Goal: Information Seeking & Learning: Learn about a topic

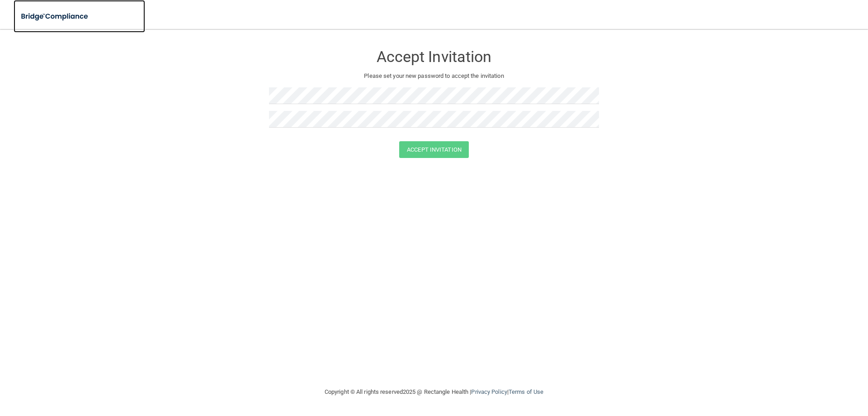
click at [53, 16] on img at bounding box center [55, 16] width 83 height 19
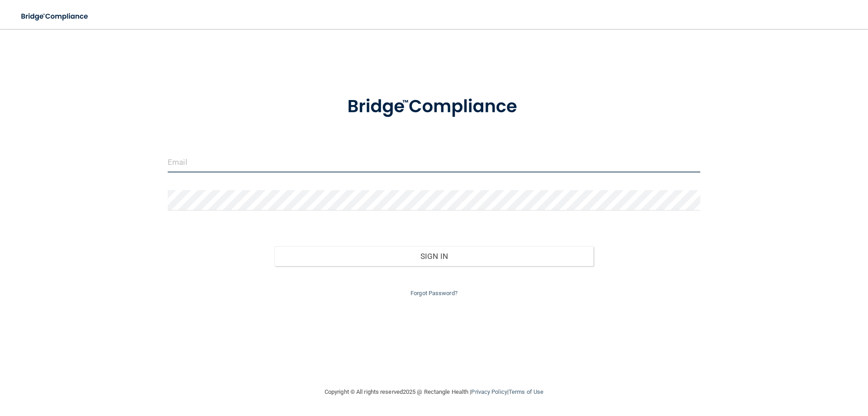
click at [251, 162] on input "email" at bounding box center [434, 162] width 533 height 20
type input "[EMAIL_ADDRESS][DOMAIN_NAME]"
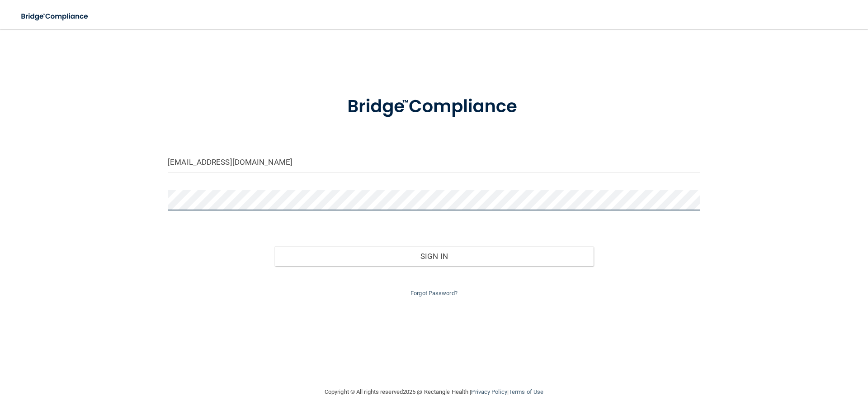
click at [274, 246] on button "Sign In" at bounding box center [434, 256] width 320 height 20
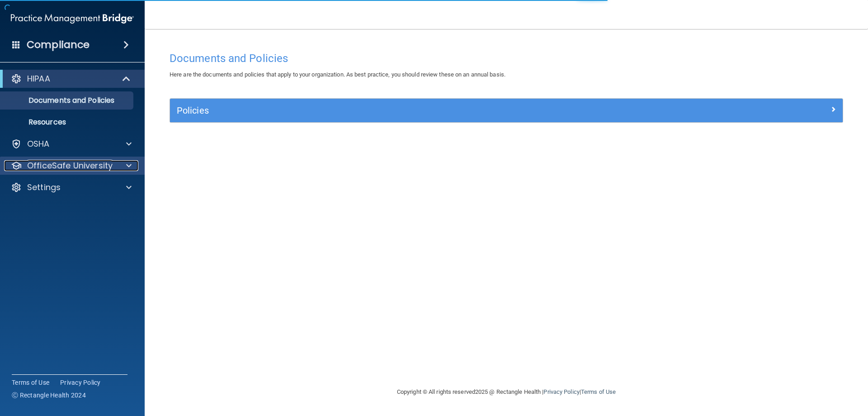
drag, startPoint x: 57, startPoint y: 170, endPoint x: 62, endPoint y: 170, distance: 5.0
click at [57, 170] on p "OfficeSafe University" at bounding box center [69, 165] width 85 height 11
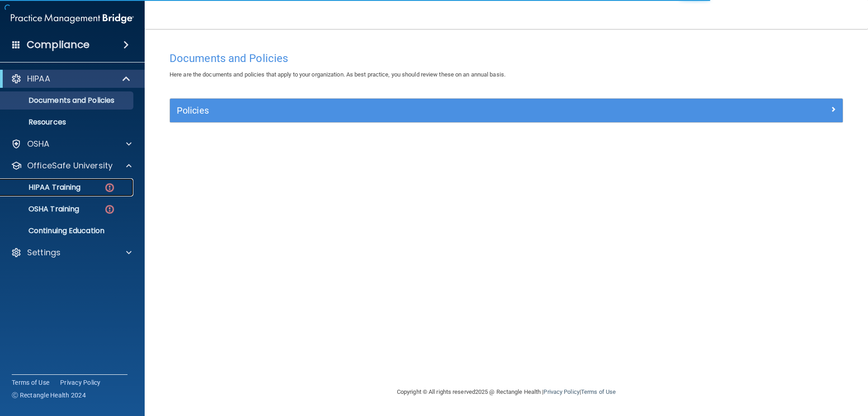
click at [72, 179] on link "HIPAA Training" at bounding box center [62, 187] width 142 height 18
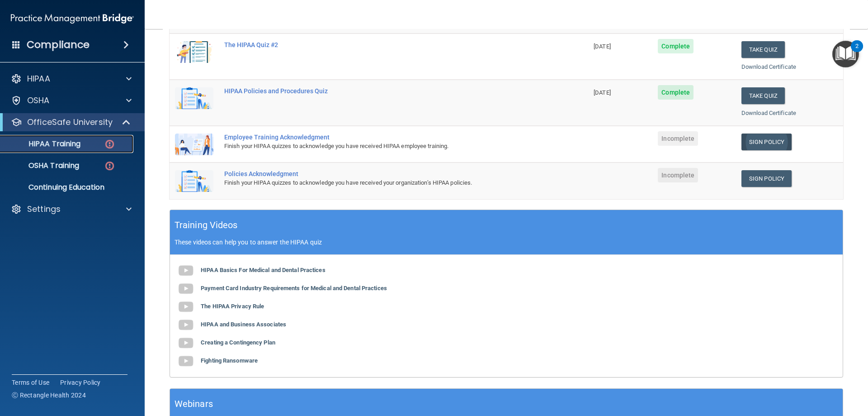
scroll to position [181, 0]
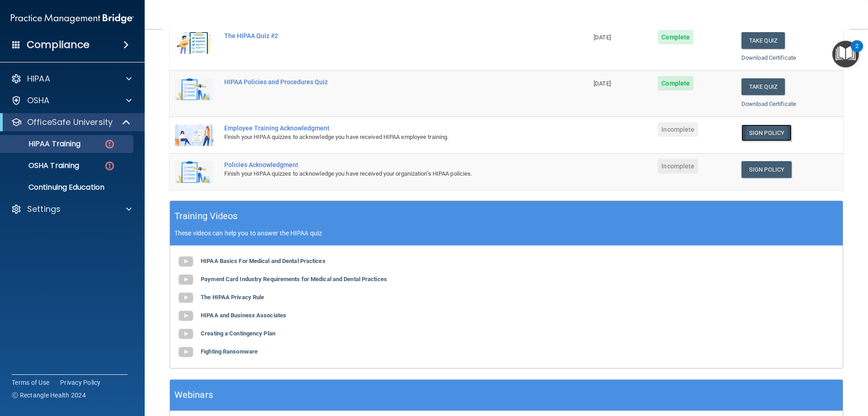
click at [752, 133] on link "Sign Policy" at bounding box center [767, 132] width 50 height 17
click at [89, 170] on link "OSHA Training" at bounding box center [62, 165] width 142 height 18
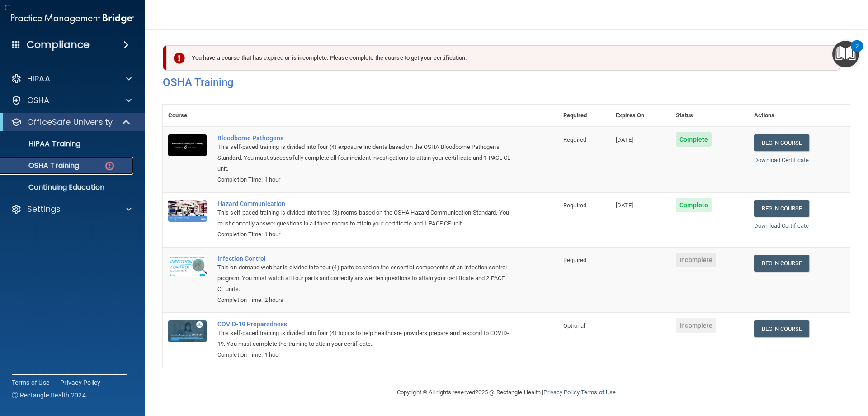
scroll to position [11, 0]
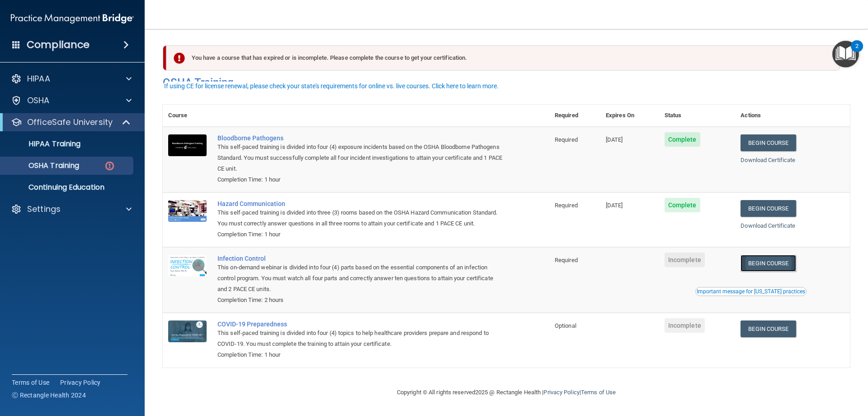
click at [760, 265] on link "Begin Course" at bounding box center [768, 263] width 55 height 17
click at [773, 329] on link "Begin Course" at bounding box center [768, 328] width 55 height 17
click at [758, 335] on link "Begin Course" at bounding box center [768, 328] width 55 height 17
click at [90, 168] on div "OSHA Training" at bounding box center [67, 165] width 123 height 9
click at [54, 162] on p "OSHA Training" at bounding box center [42, 165] width 73 height 9
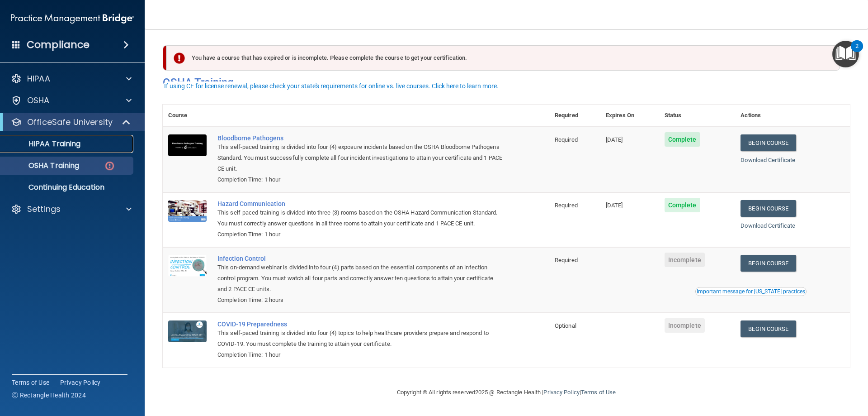
click at [63, 142] on p "HIPAA Training" at bounding box center [43, 143] width 75 height 9
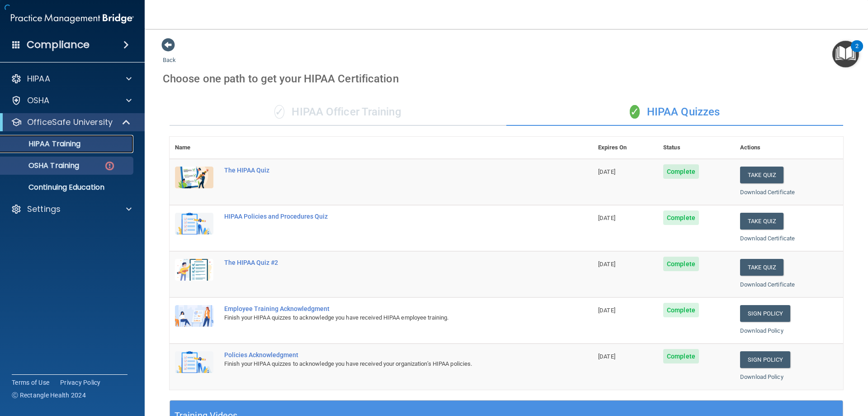
scroll to position [265, 0]
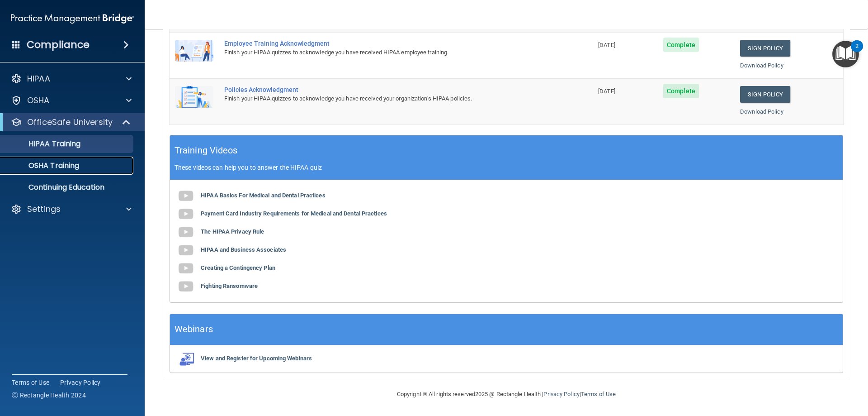
click at [63, 165] on p "OSHA Training" at bounding box center [42, 165] width 73 height 9
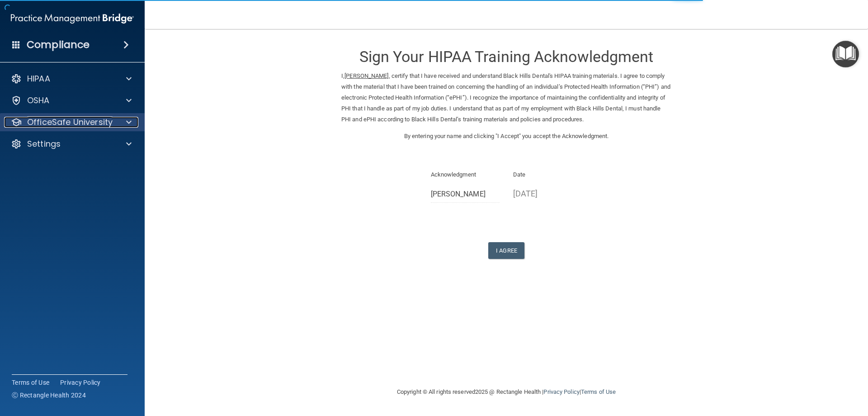
click at [65, 122] on p "OfficeSafe University" at bounding box center [69, 122] width 85 height 11
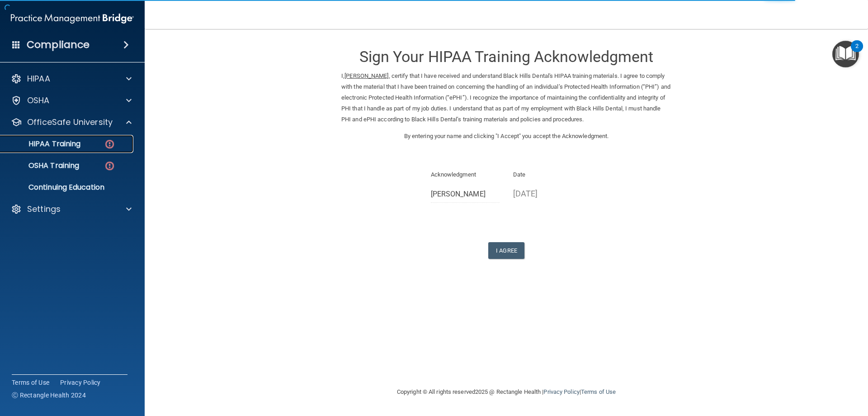
click at [91, 144] on div "HIPAA Training" at bounding box center [67, 143] width 123 height 9
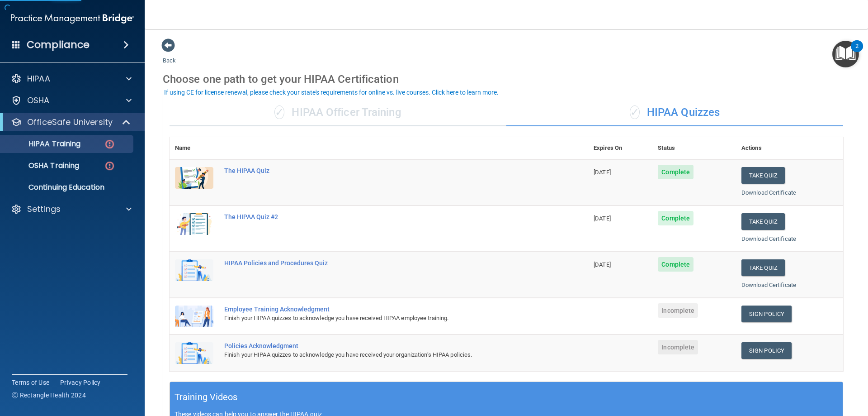
click at [302, 116] on div "✓ HIPAA Officer Training" at bounding box center [338, 112] width 337 height 27
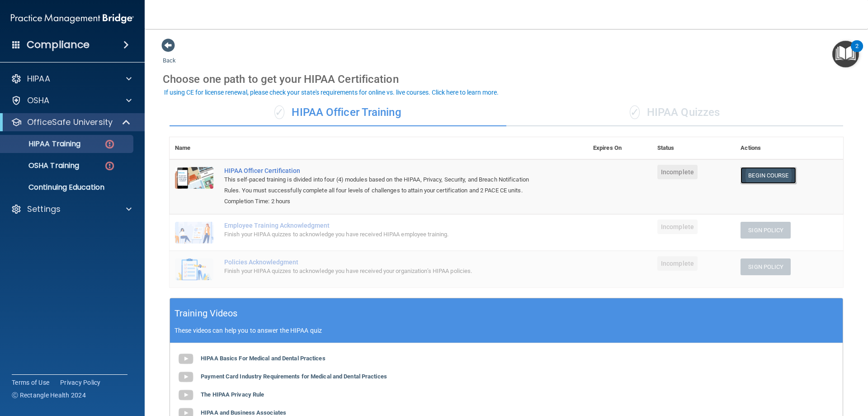
click at [758, 178] on link "Begin Course" at bounding box center [768, 175] width 55 height 17
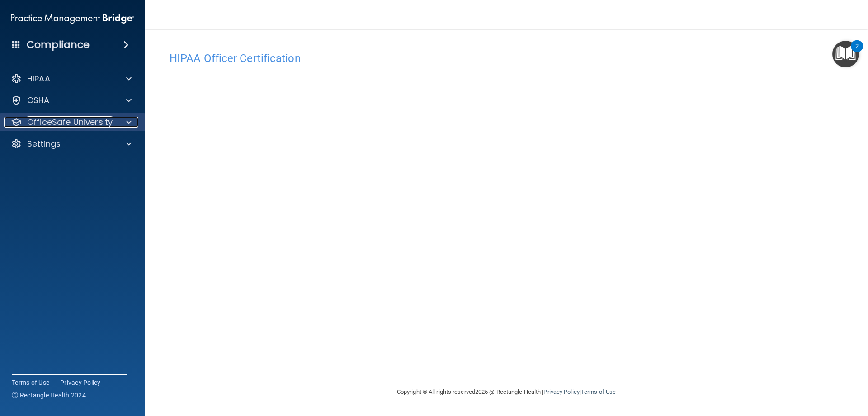
click at [84, 125] on p "OfficeSafe University" at bounding box center [69, 122] width 85 height 11
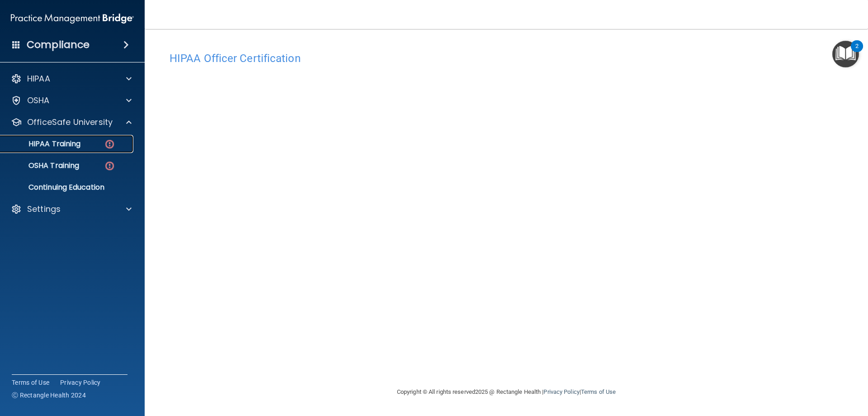
click at [92, 149] on link "HIPAA Training" at bounding box center [62, 144] width 142 height 18
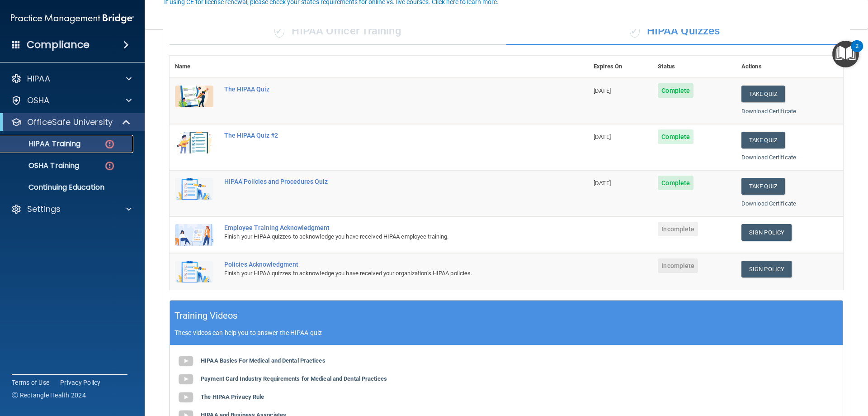
scroll to position [90, 0]
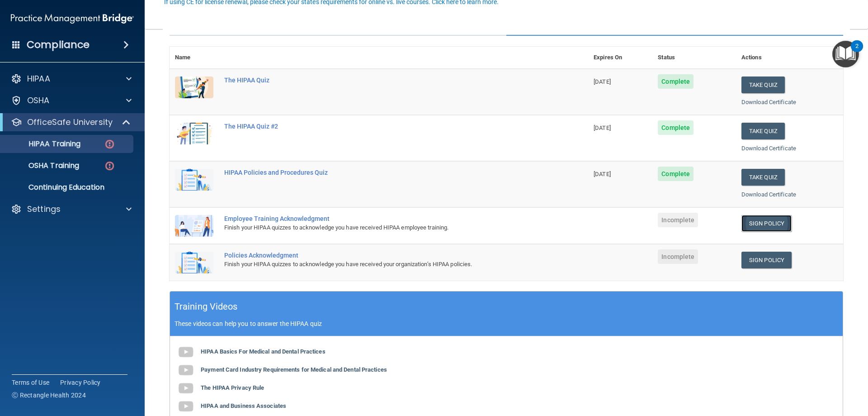
click at [752, 224] on link "Sign Policy" at bounding box center [767, 223] width 50 height 17
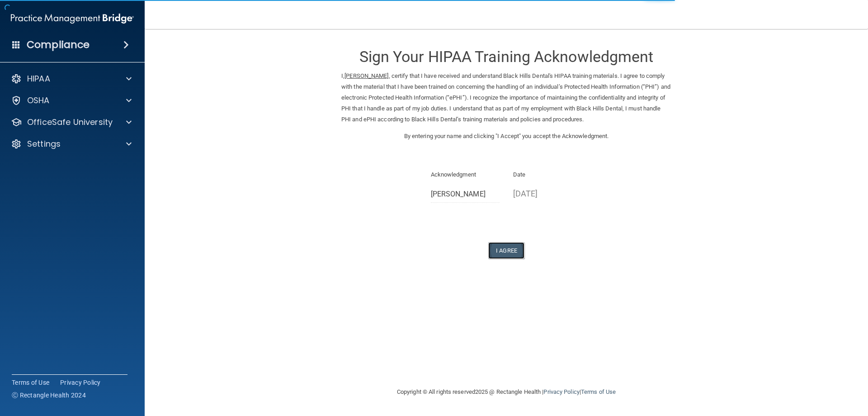
click at [513, 252] on button "I Agree" at bounding box center [506, 250] width 36 height 17
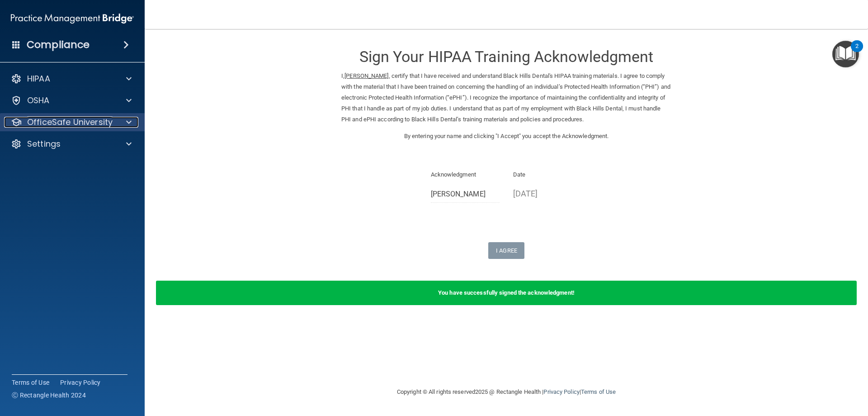
click at [82, 120] on p "OfficeSafe University" at bounding box center [69, 122] width 85 height 11
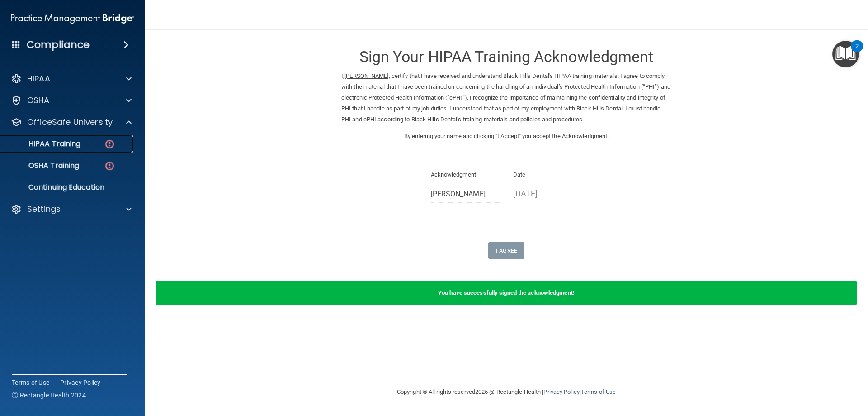
click at [57, 148] on p "HIPAA Training" at bounding box center [43, 143] width 75 height 9
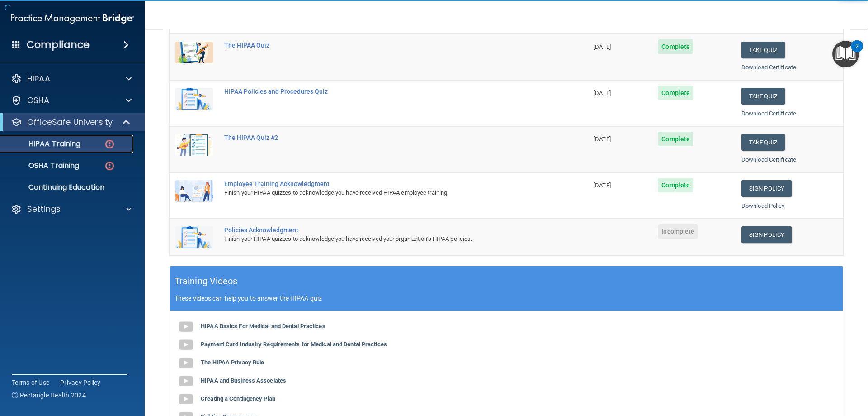
scroll to position [90, 0]
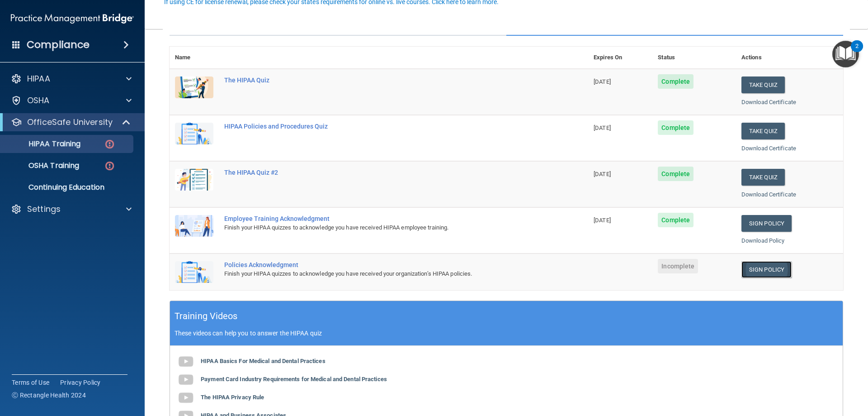
click at [759, 266] on link "Sign Policy" at bounding box center [767, 269] width 50 height 17
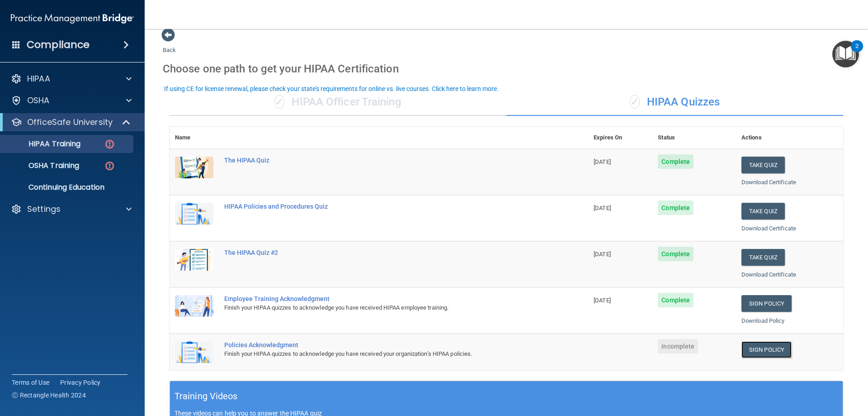
scroll to position [0, 0]
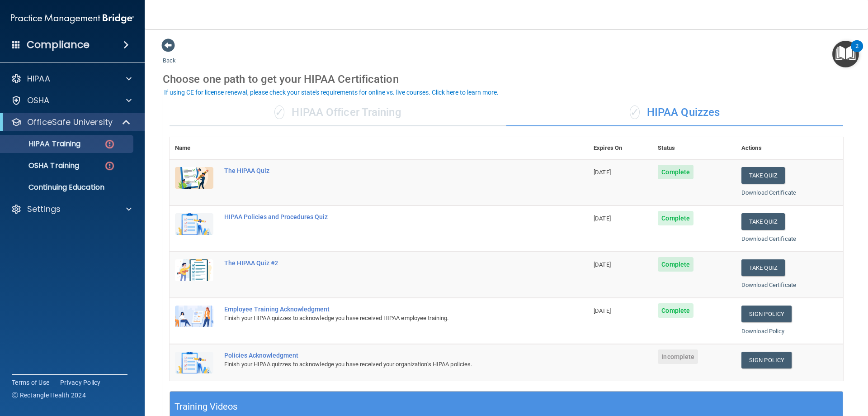
click at [327, 106] on div "✓ HIPAA Officer Training" at bounding box center [338, 112] width 337 height 27
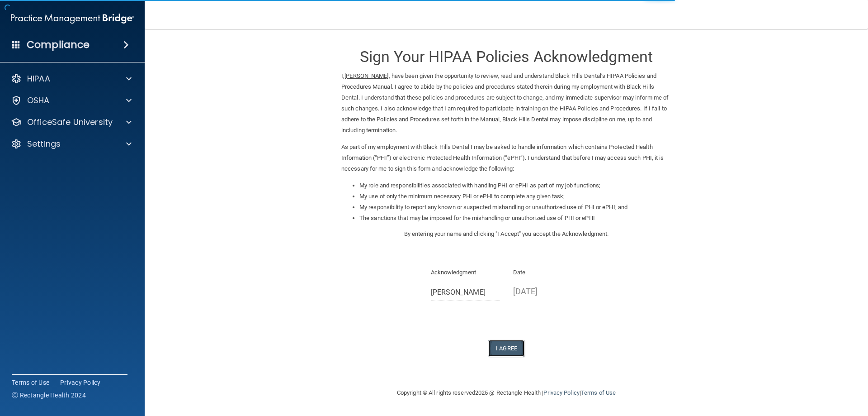
click at [510, 347] on button "I Agree" at bounding box center [506, 348] width 36 height 17
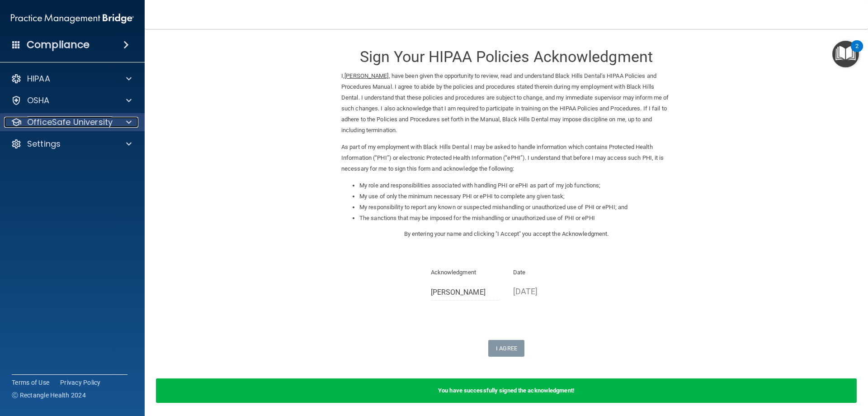
click at [117, 123] on div at bounding box center [127, 122] width 23 height 11
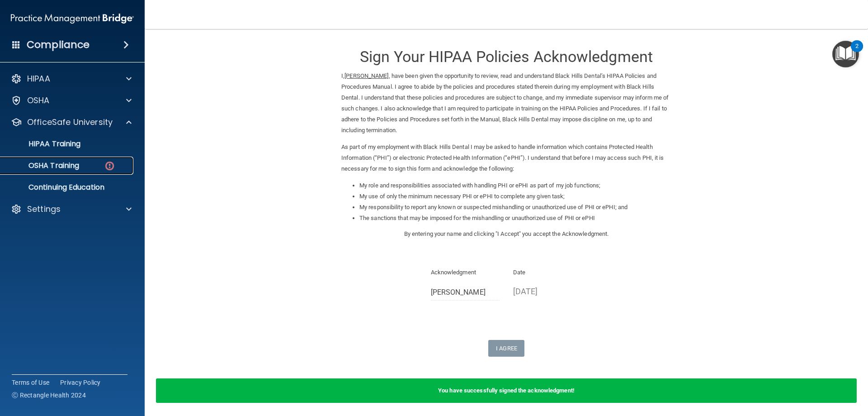
click at [92, 165] on div "OSHA Training" at bounding box center [67, 165] width 123 height 9
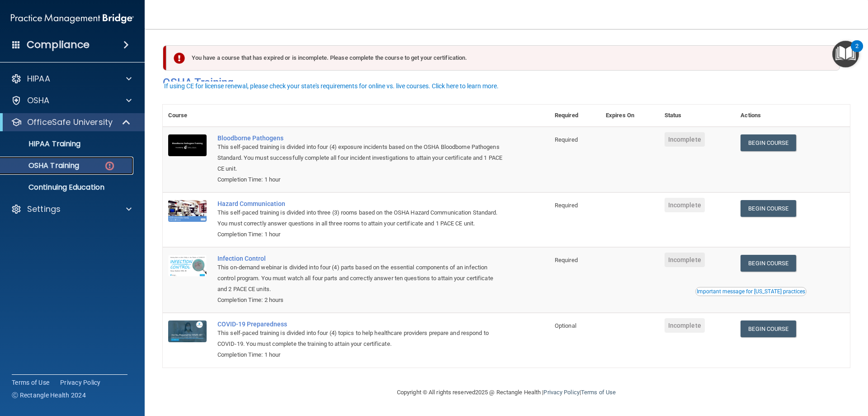
scroll to position [11, 0]
click at [756, 134] on link "Begin Course" at bounding box center [768, 142] width 55 height 17
click at [762, 134] on link "Begin Course" at bounding box center [768, 142] width 55 height 17
click at [770, 201] on link "Begin Course" at bounding box center [768, 208] width 55 height 17
click at [773, 134] on link "Begin Course" at bounding box center [768, 142] width 55 height 17
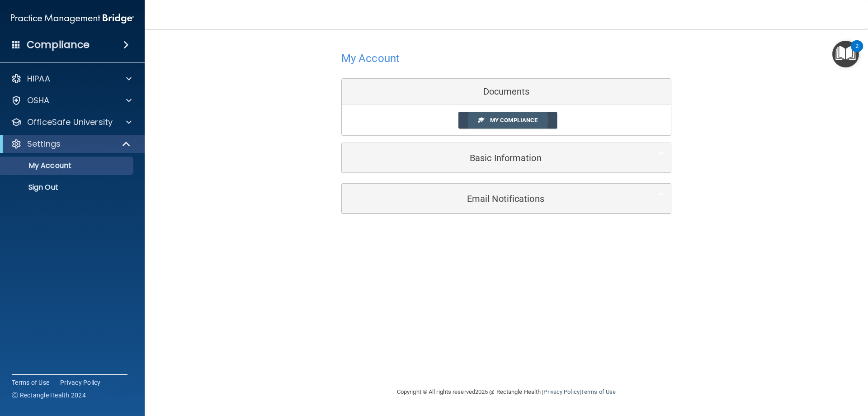
click at [487, 124] on link "My Compliance" at bounding box center [507, 120] width 99 height 17
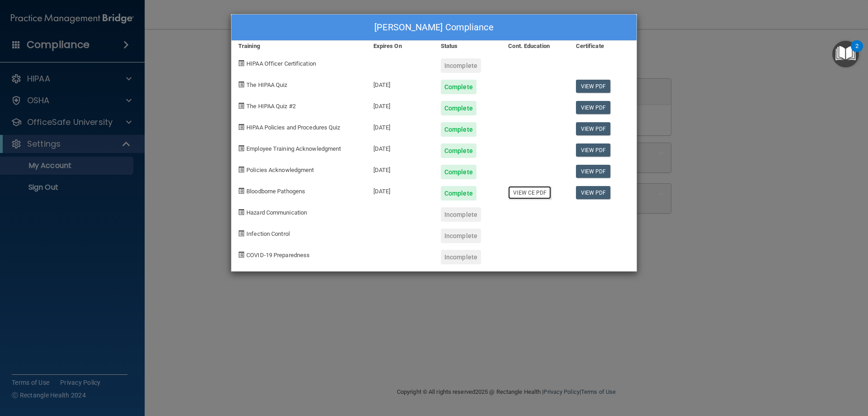
click at [531, 193] on link "View CE PDF" at bounding box center [529, 192] width 43 height 13
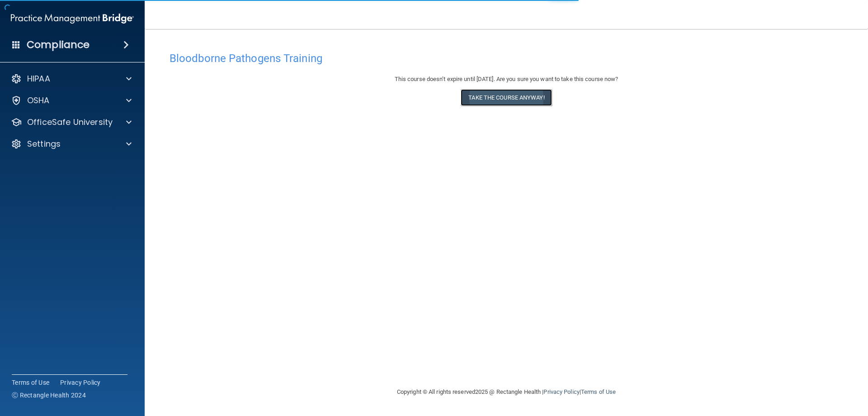
click at [512, 103] on button "Take the course anyway!" at bounding box center [506, 97] width 91 height 17
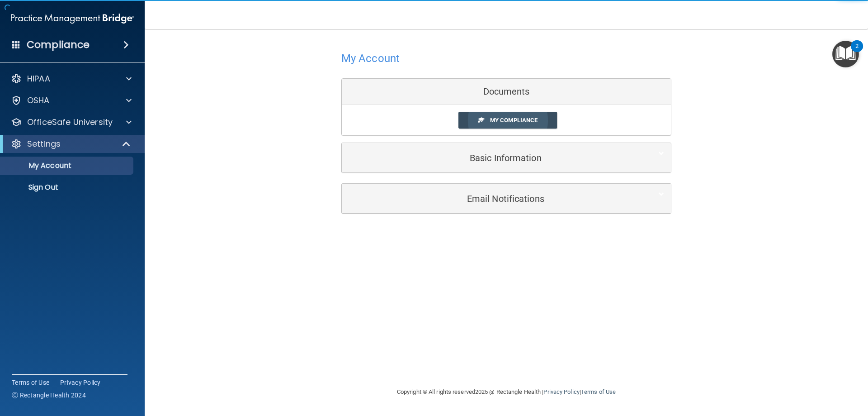
click at [501, 118] on span "My Compliance" at bounding box center [513, 120] width 47 height 7
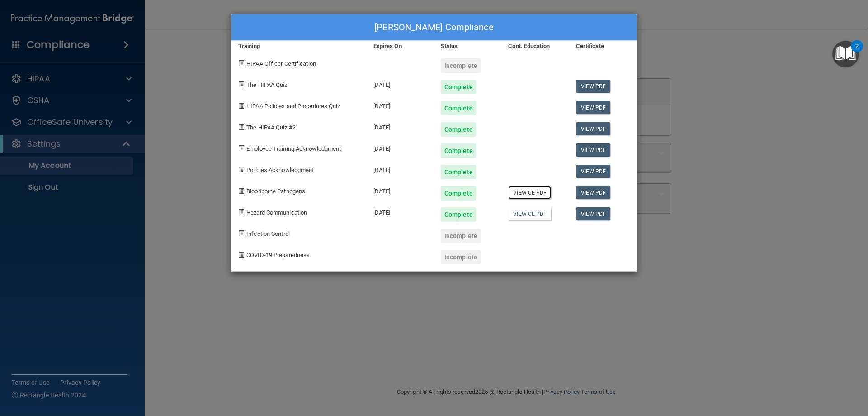
click at [533, 195] on link "View CE PDF" at bounding box center [529, 192] width 43 height 13
click at [541, 214] on link "View CE PDF" at bounding box center [529, 213] width 43 height 13
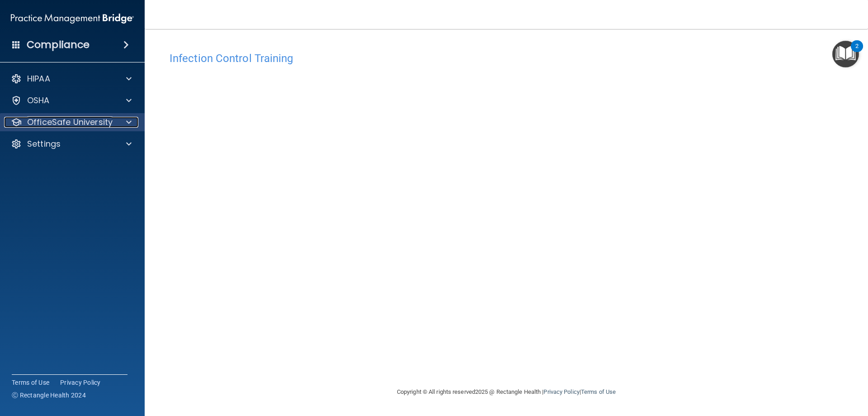
click at [97, 122] on p "OfficeSafe University" at bounding box center [69, 122] width 85 height 11
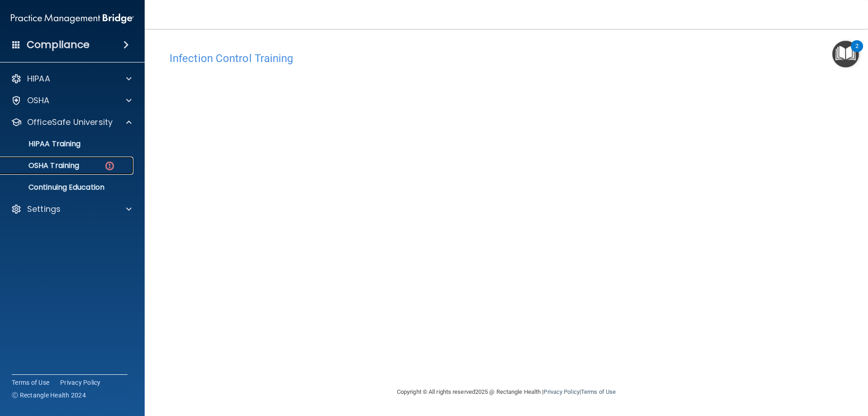
click at [97, 161] on div "OSHA Training" at bounding box center [67, 165] width 123 height 9
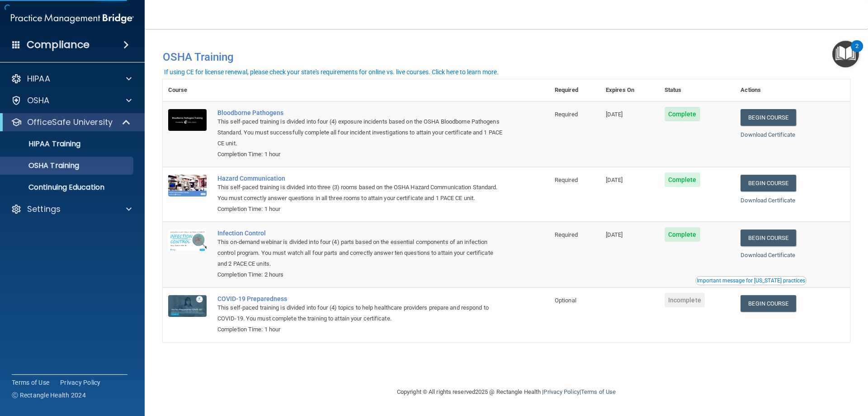
click at [695, 298] on span "Incomplete" at bounding box center [685, 300] width 40 height 14
click at [762, 306] on link "Begin Course" at bounding box center [768, 303] width 55 height 17
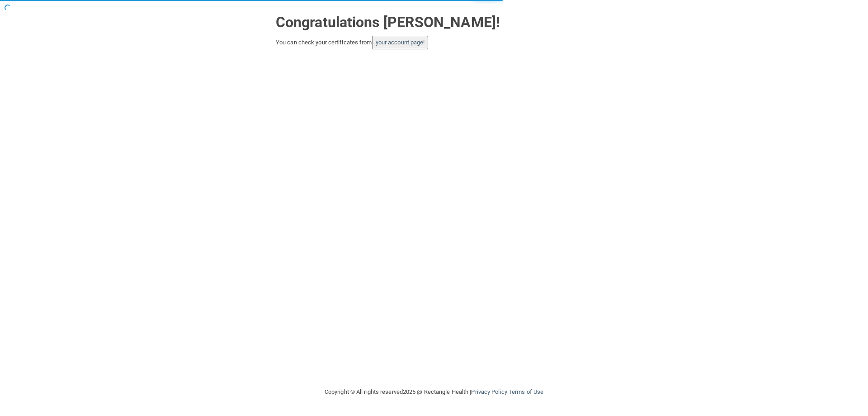
click at [402, 46] on button "your account page!" at bounding box center [400, 43] width 57 height 14
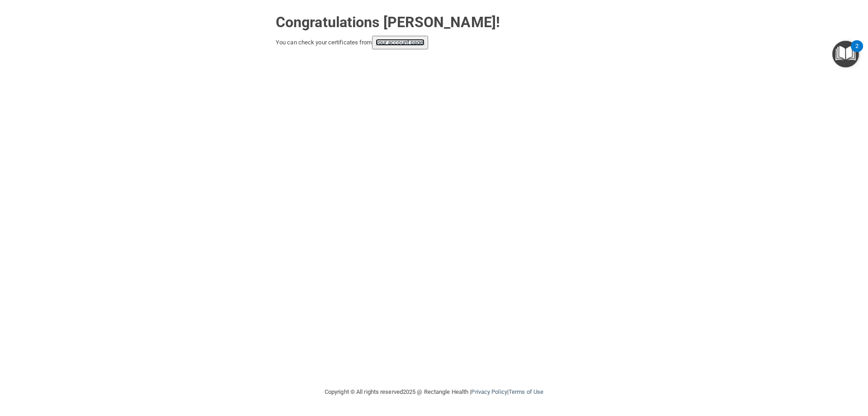
click at [409, 45] on link "your account page!" at bounding box center [400, 42] width 49 height 7
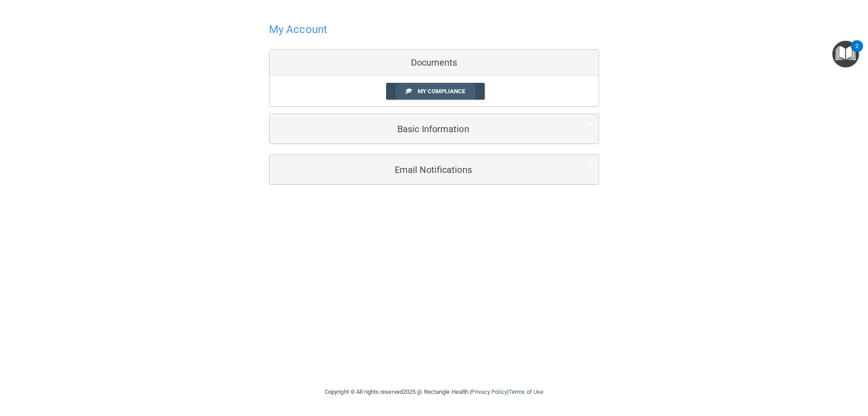
click at [445, 90] on span "My Compliance" at bounding box center [441, 91] width 47 height 7
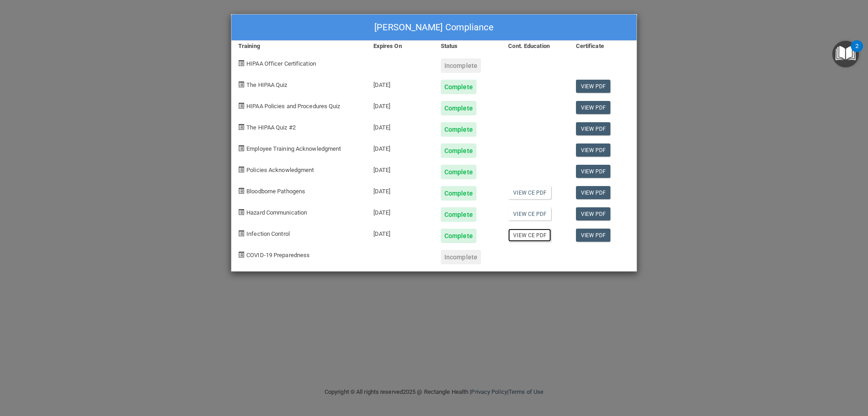
click at [534, 233] on link "View CE PDF" at bounding box center [529, 234] width 43 height 13
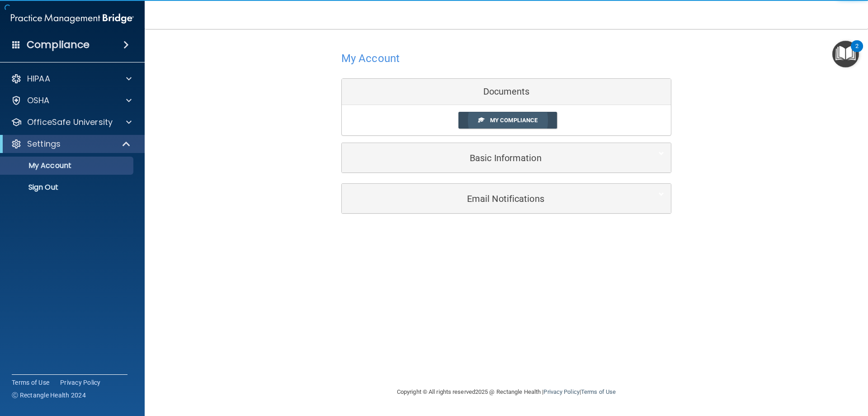
click at [505, 117] on span "My Compliance" at bounding box center [513, 120] width 47 height 7
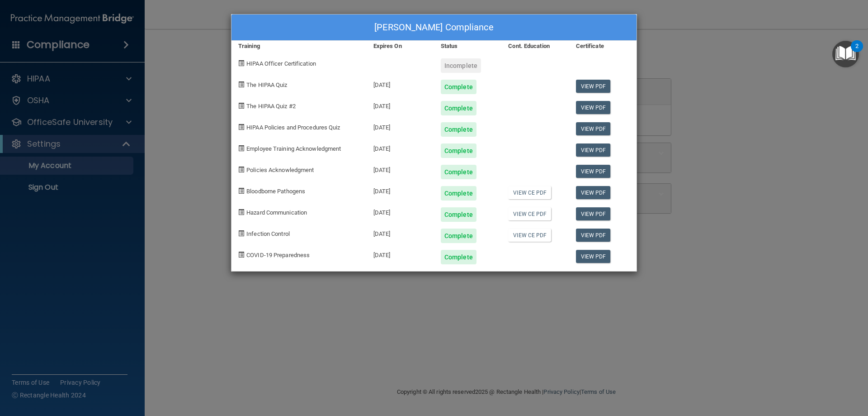
click at [767, 78] on div "[PERSON_NAME] Compliance Training Expires On Status Cont. Education Certificate…" at bounding box center [434, 208] width 868 height 416
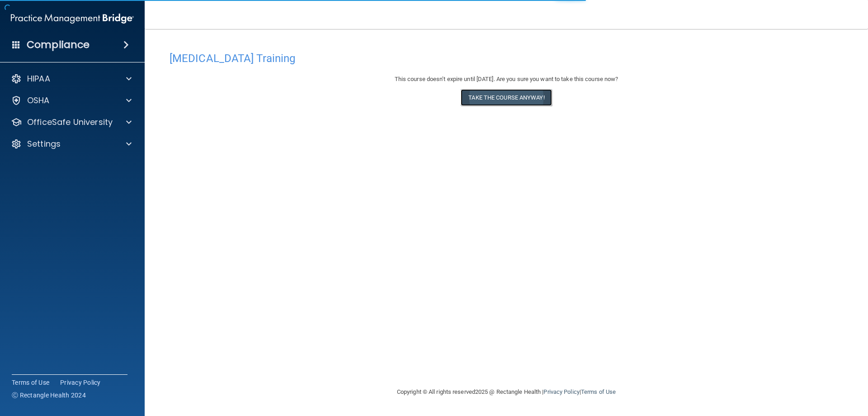
click at [512, 99] on button "Take the course anyway!" at bounding box center [506, 97] width 91 height 17
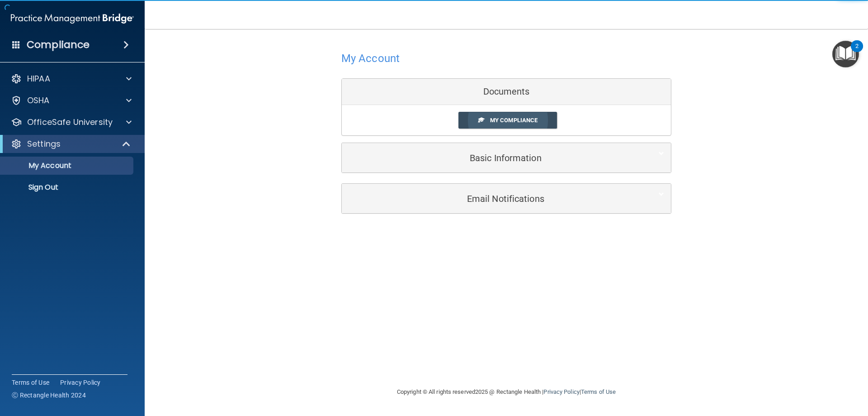
click at [507, 126] on link "My Compliance" at bounding box center [507, 120] width 99 height 17
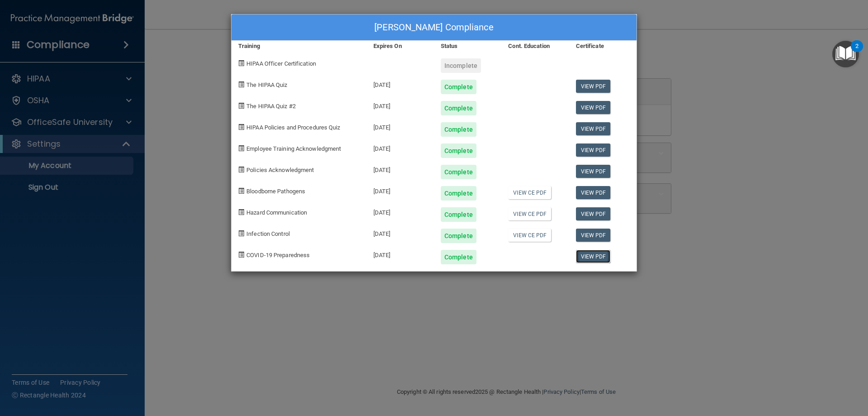
click at [589, 257] on link "View PDF" at bounding box center [593, 256] width 35 height 13
